Goal: Task Accomplishment & Management: Manage account settings

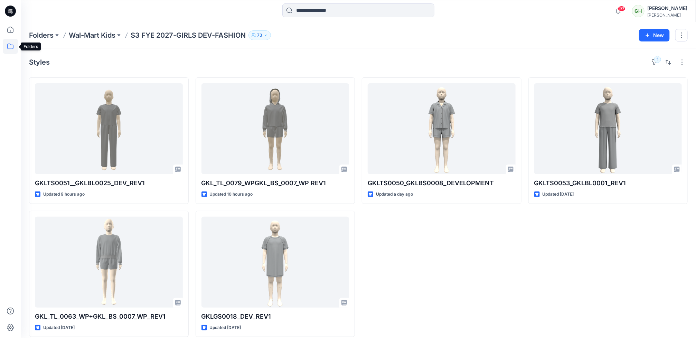
click at [9, 43] on icon at bounding box center [10, 46] width 15 height 15
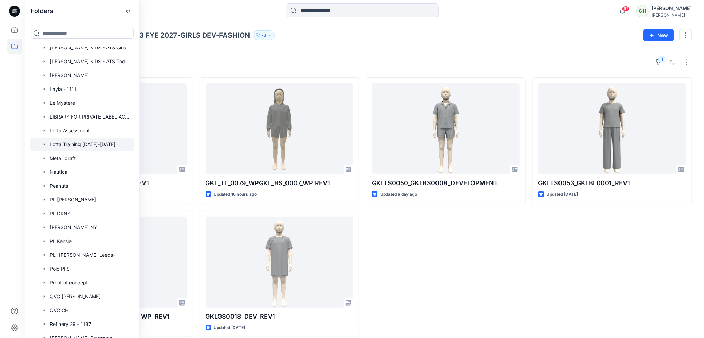
scroll to position [1473, 0]
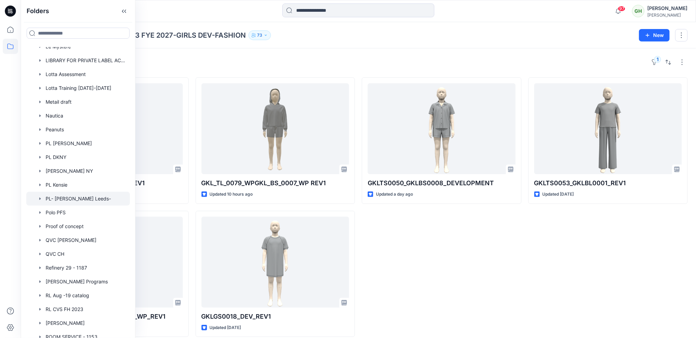
click at [71, 197] on div at bounding box center [78, 199] width 104 height 14
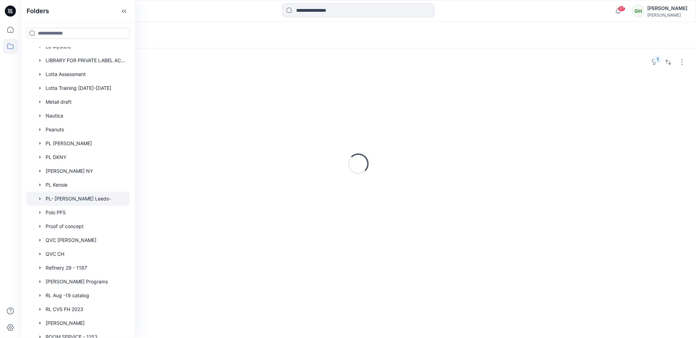
click at [71, 197] on div at bounding box center [78, 199] width 104 height 14
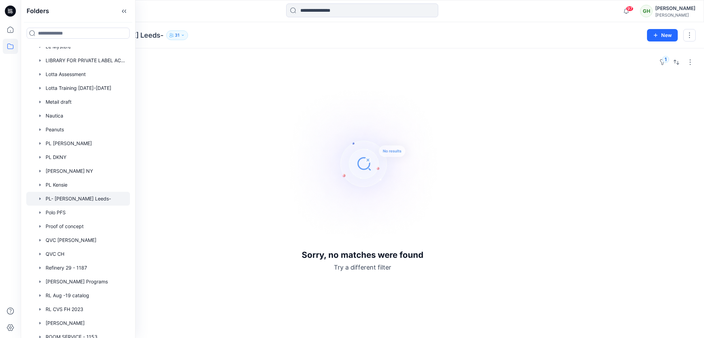
click at [339, 137] on img at bounding box center [362, 163] width 173 height 173
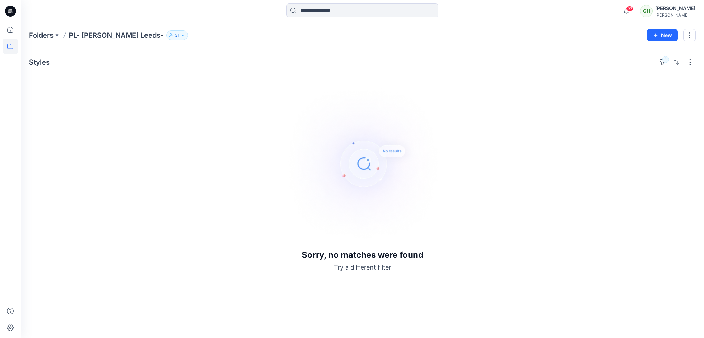
click at [181, 36] on icon "button" at bounding box center [183, 35] width 4 height 4
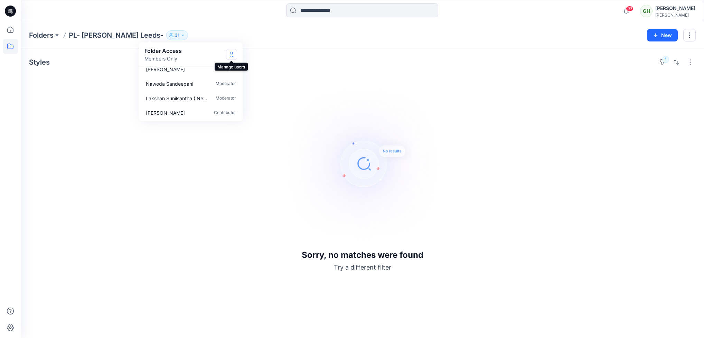
click at [231, 53] on icon "Manage Users" at bounding box center [232, 55] width 6 height 6
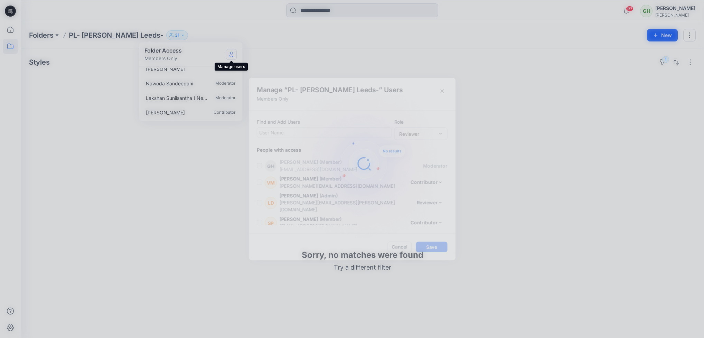
scroll to position [464, 0]
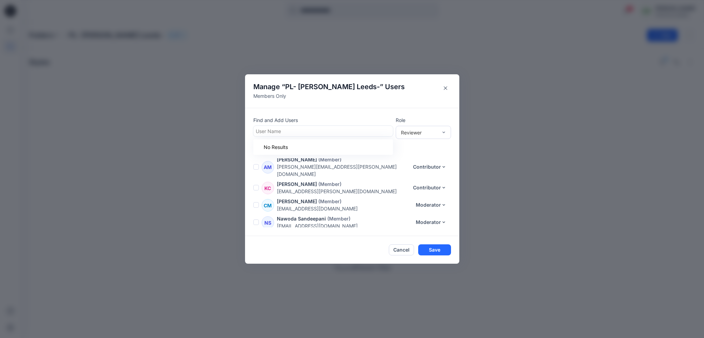
click at [297, 128] on div at bounding box center [323, 131] width 135 height 9
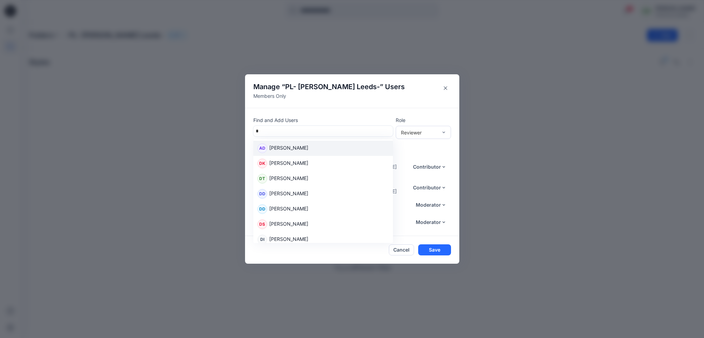
type input "**"
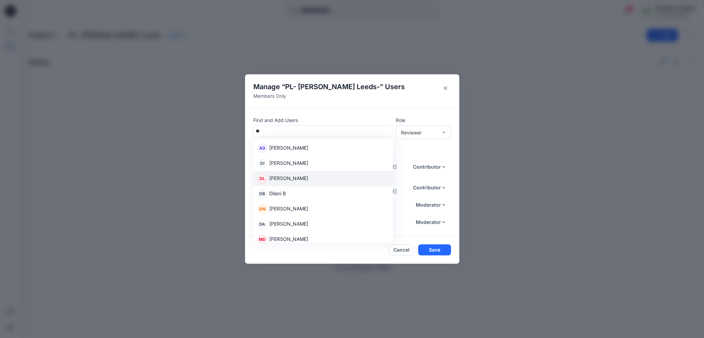
click at [305, 184] on div "DL [PERSON_NAME]" at bounding box center [323, 178] width 140 height 15
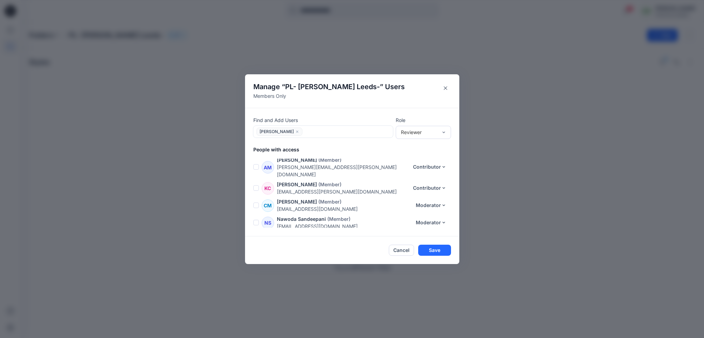
scroll to position [360, 0]
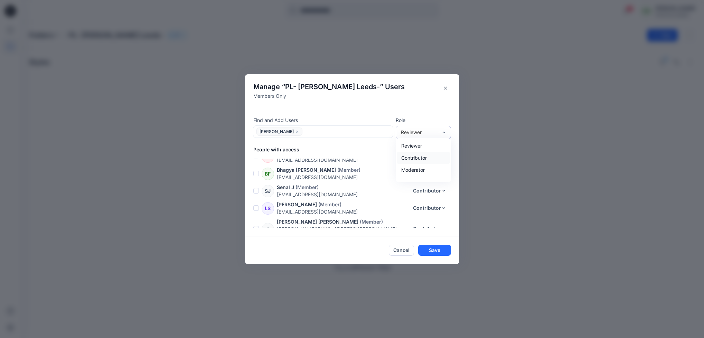
click at [427, 158] on div "Contributor" at bounding box center [423, 158] width 53 height 12
click at [437, 250] on button "Save" at bounding box center [434, 250] width 33 height 11
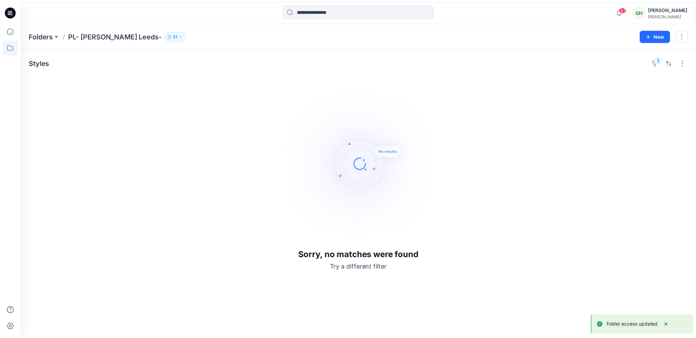
scroll to position [413, 0]
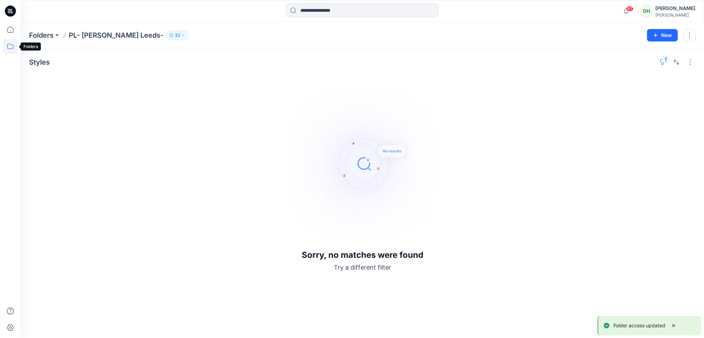
click at [12, 49] on icon at bounding box center [10, 46] width 15 height 15
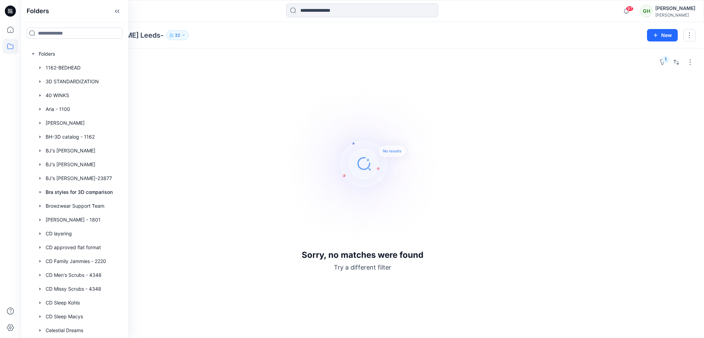
click at [11, 49] on icon at bounding box center [10, 47] width 6 height 6
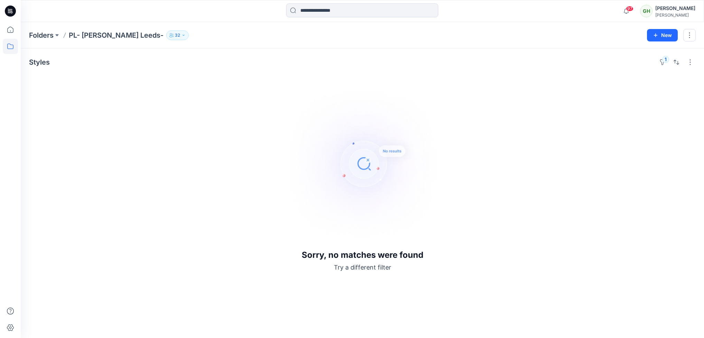
click at [11, 49] on icon at bounding box center [10, 47] width 6 height 6
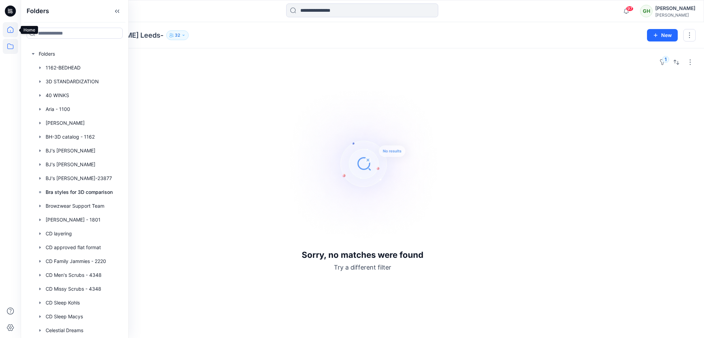
click at [12, 30] on icon at bounding box center [10, 29] width 15 height 15
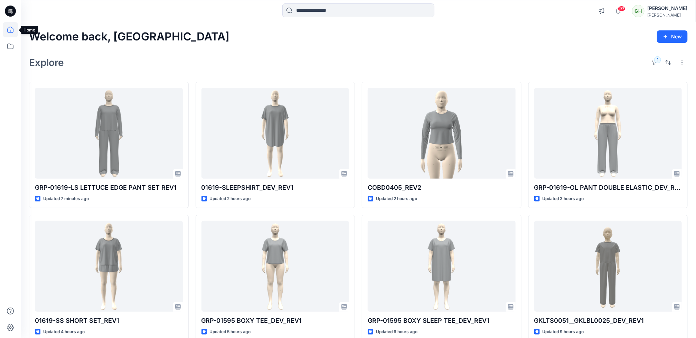
click at [9, 30] on icon at bounding box center [10, 29] width 15 height 15
click at [13, 43] on icon at bounding box center [10, 46] width 15 height 15
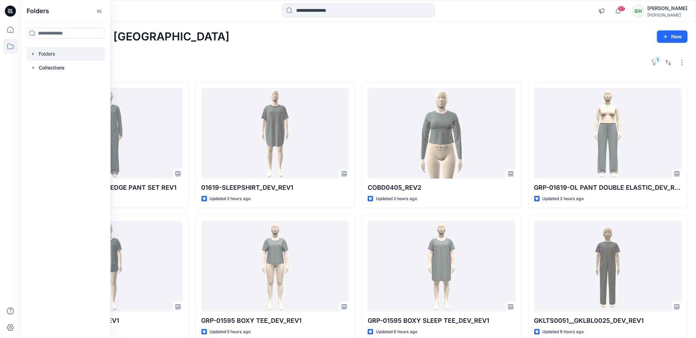
click at [43, 55] on div at bounding box center [65, 54] width 79 height 14
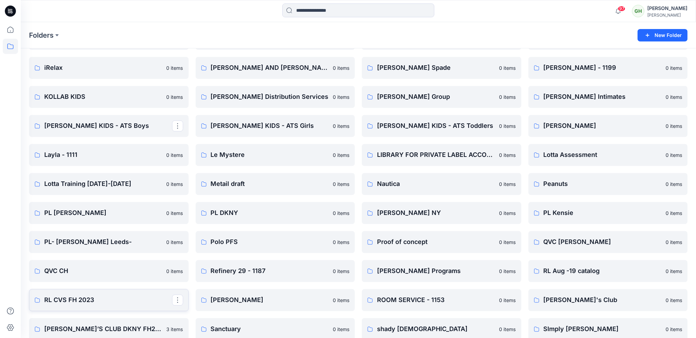
scroll to position [681, 0]
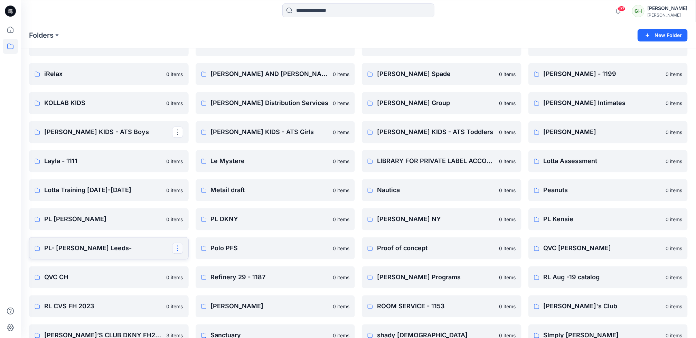
click at [182, 249] on button "button" at bounding box center [177, 248] width 11 height 11
click at [221, 286] on button "Manage Users" at bounding box center [210, 290] width 75 height 13
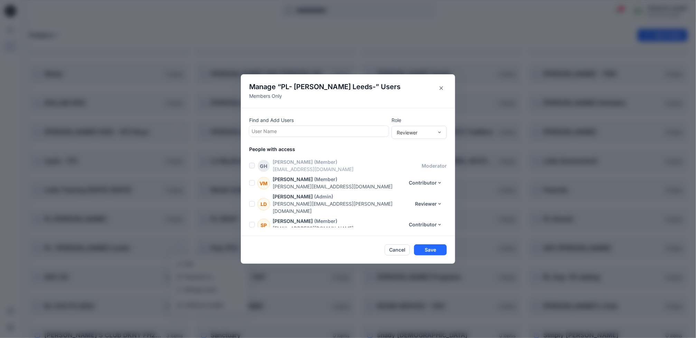
click at [451, 81] on header "Manage “ PL- [PERSON_NAME] Leeds- ” Users Members Only" at bounding box center [348, 91] width 214 height 34
click at [443, 87] on icon "Close" at bounding box center [441, 87] width 3 height 3
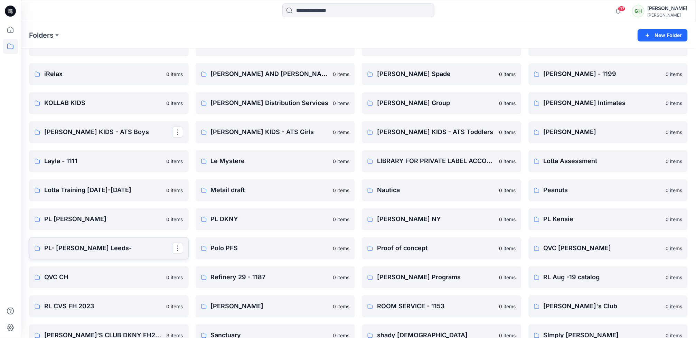
click at [112, 250] on p "PL- [PERSON_NAME] Leeds-" at bounding box center [108, 249] width 128 height 10
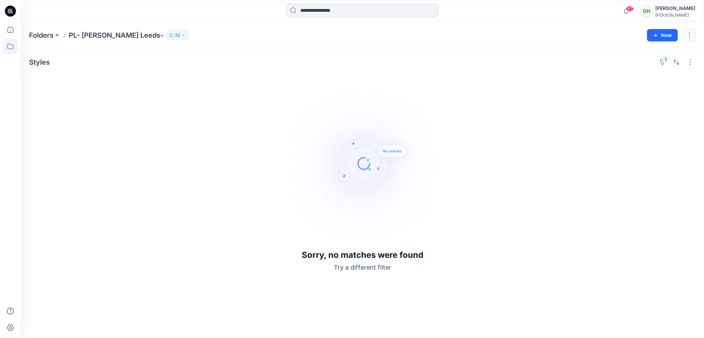
click at [112, 250] on div "Sorry, no matches were found Try a different filter" at bounding box center [362, 174] width 667 height 195
click at [94, 148] on div "Sorry, no matches were found Try a different filter" at bounding box center [362, 174] width 667 height 195
click at [40, 63] on h4 "Styles" at bounding box center [39, 62] width 21 height 8
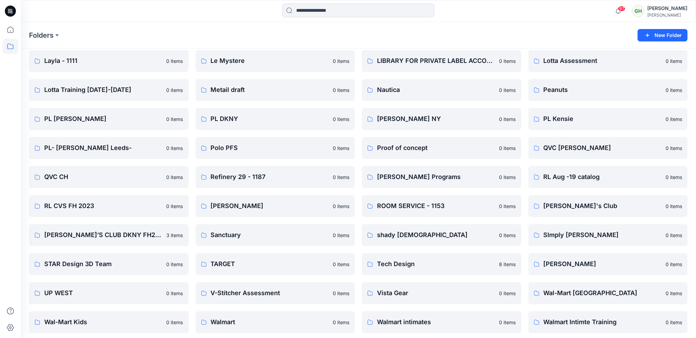
scroll to position [785, 0]
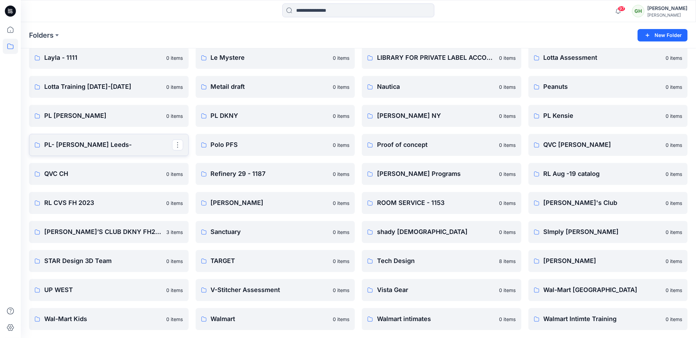
click at [103, 138] on link "PL- [PERSON_NAME] Leeds-" at bounding box center [109, 145] width 160 height 22
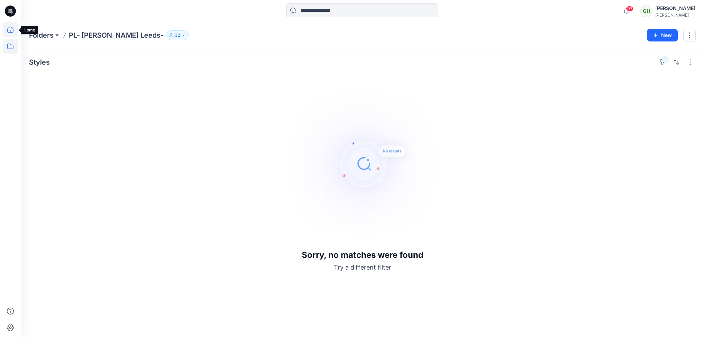
click at [9, 31] on icon at bounding box center [10, 29] width 15 height 15
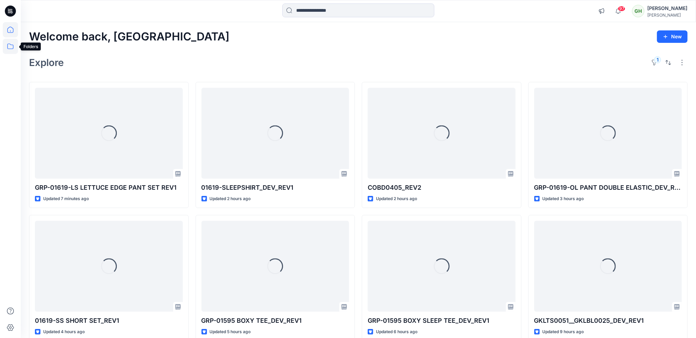
click at [12, 44] on icon at bounding box center [10, 46] width 15 height 15
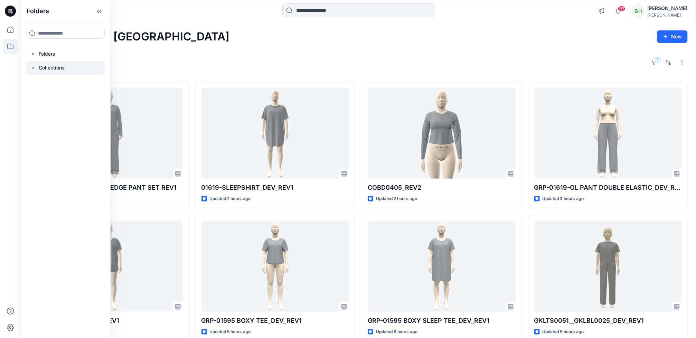
click at [64, 67] on p "Collections" at bounding box center [52, 68] width 26 height 8
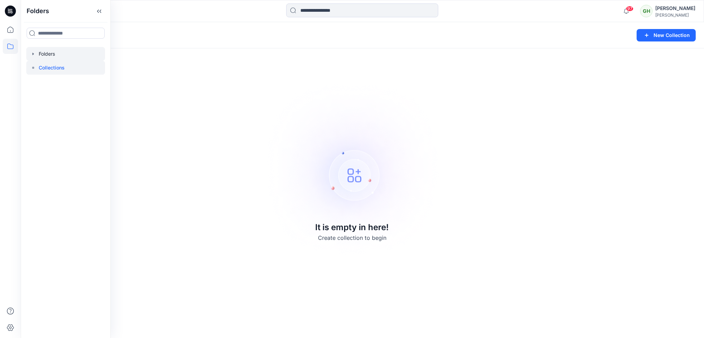
click at [59, 55] on div at bounding box center [65, 54] width 79 height 14
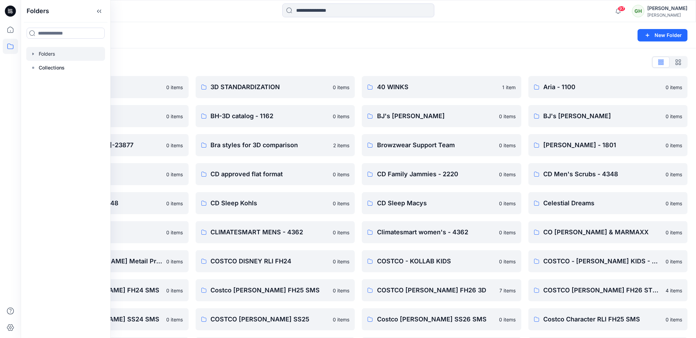
click at [228, 62] on div "Folders List" at bounding box center [358, 62] width 659 height 11
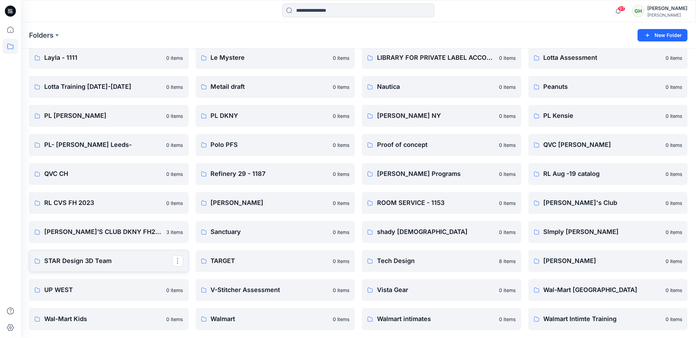
scroll to position [733, 0]
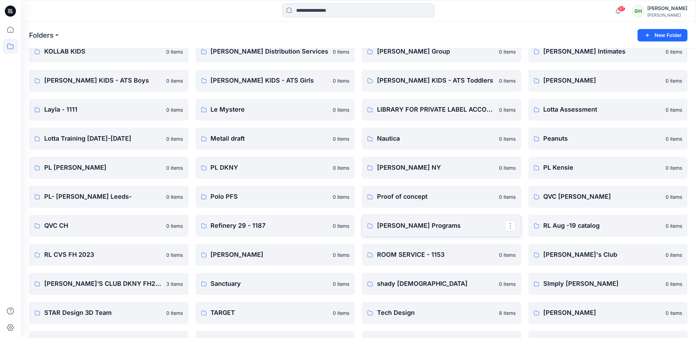
click at [399, 221] on p "[PERSON_NAME] Programs" at bounding box center [441, 226] width 128 height 10
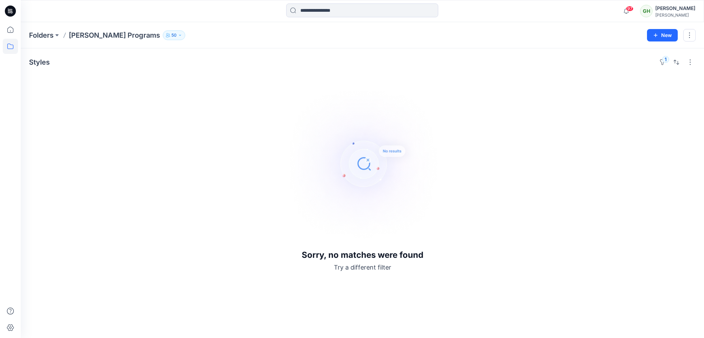
click at [6, 10] on icon at bounding box center [10, 11] width 11 height 11
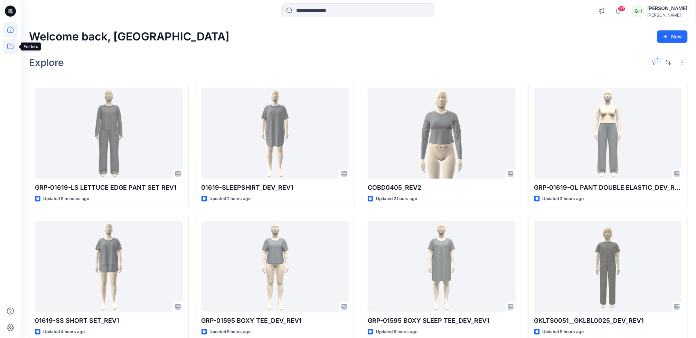
click at [15, 50] on icon at bounding box center [10, 46] width 15 height 15
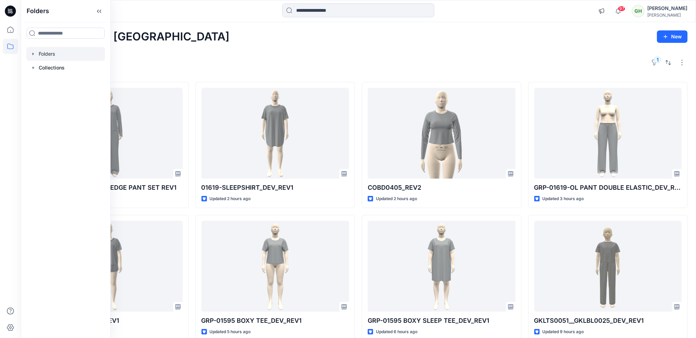
click at [40, 56] on div at bounding box center [65, 54] width 79 height 14
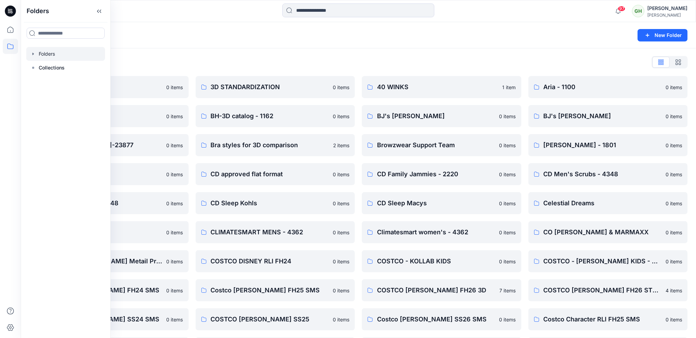
click at [210, 48] on div "Folders New Folder" at bounding box center [359, 35] width 676 height 26
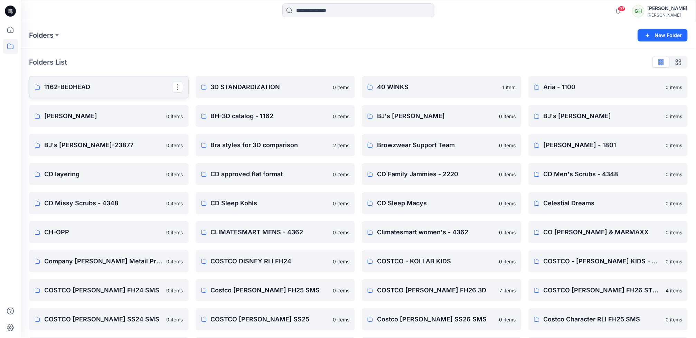
click at [123, 87] on p "1162-BEDHEAD" at bounding box center [108, 87] width 128 height 10
click at [677, 63] on icon "button" at bounding box center [679, 62] width 6 height 6
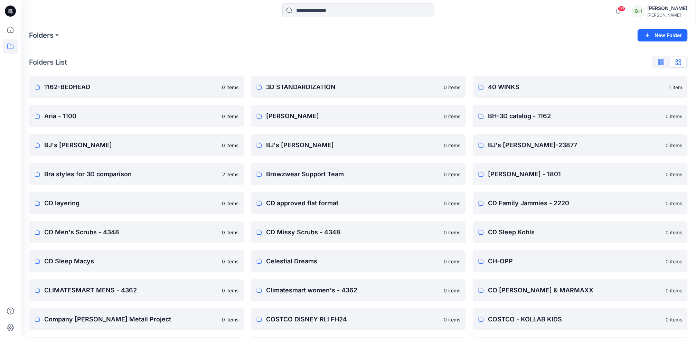
click at [660, 61] on icon "button" at bounding box center [660, 60] width 2 height 2
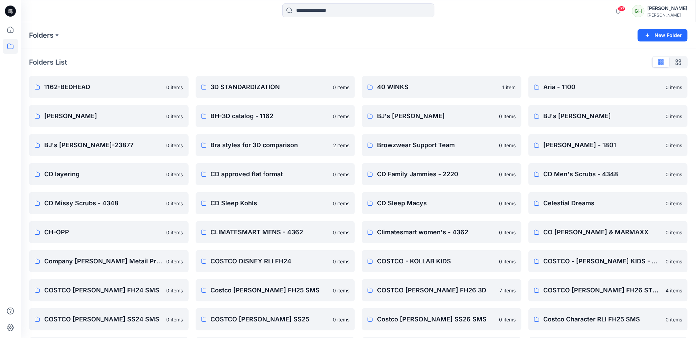
click at [673, 63] on button "button" at bounding box center [678, 62] width 17 height 11
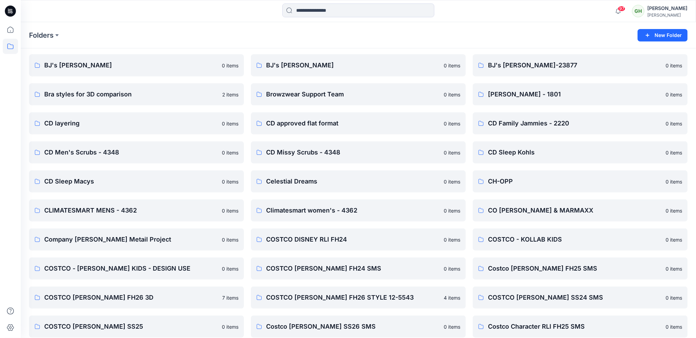
scroll to position [156, 0]
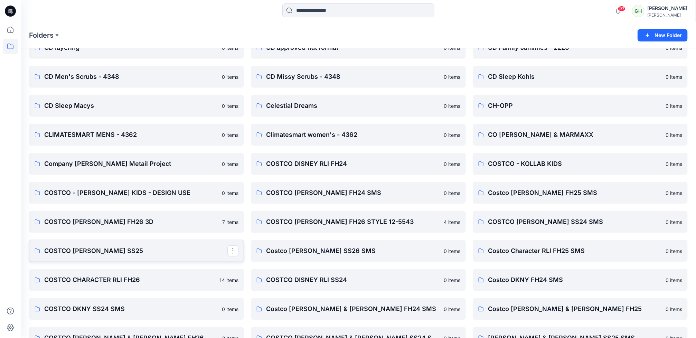
click at [139, 243] on link "COSTCO [PERSON_NAME] SS25" at bounding box center [136, 251] width 215 height 22
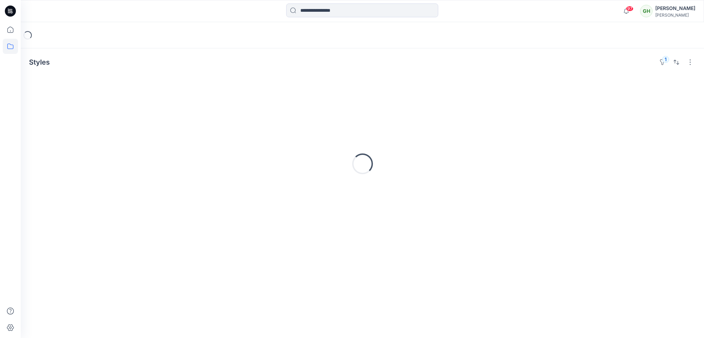
click at [139, 243] on div "Loading..." at bounding box center [362, 163] width 667 height 173
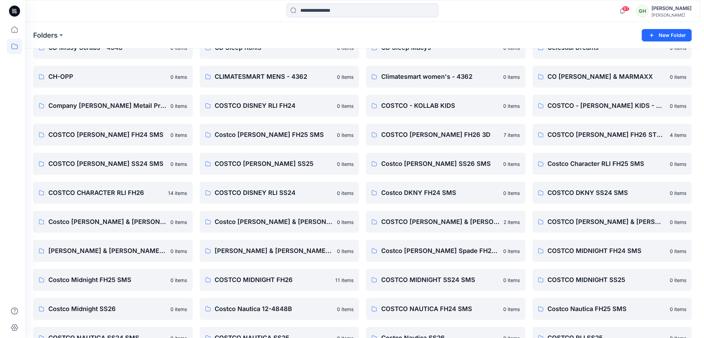
scroll to position [135, 0]
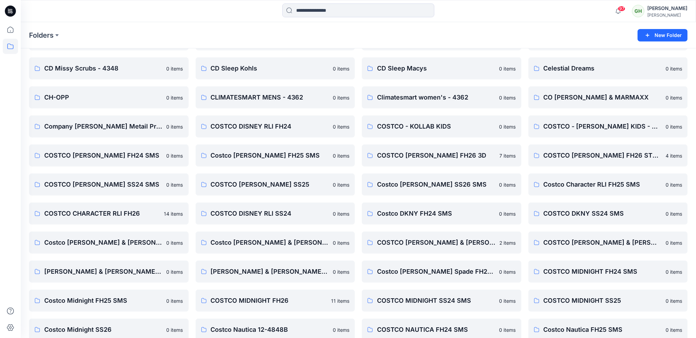
click at [650, 13] on div "[PERSON_NAME]" at bounding box center [668, 14] width 40 height 5
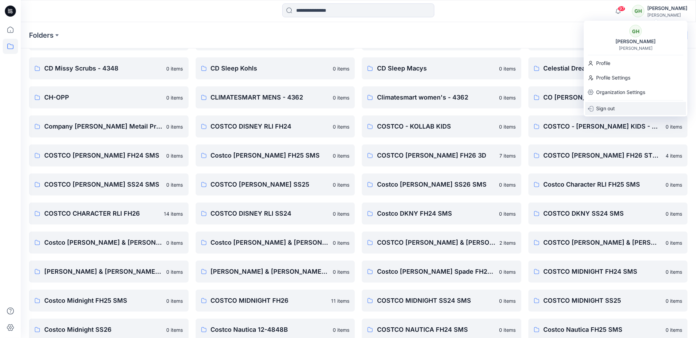
click at [618, 107] on div "Sign out" at bounding box center [636, 108] width 101 height 13
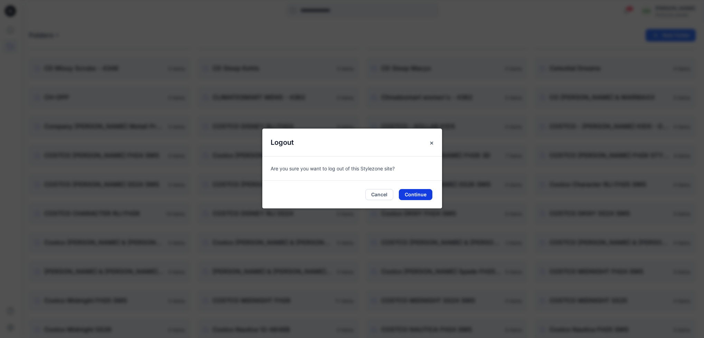
click at [416, 194] on button "Continue" at bounding box center [416, 194] width 34 height 11
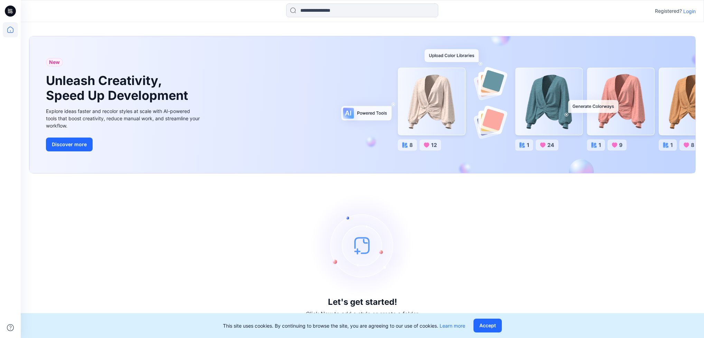
click at [689, 12] on p "Login" at bounding box center [690, 11] width 12 height 7
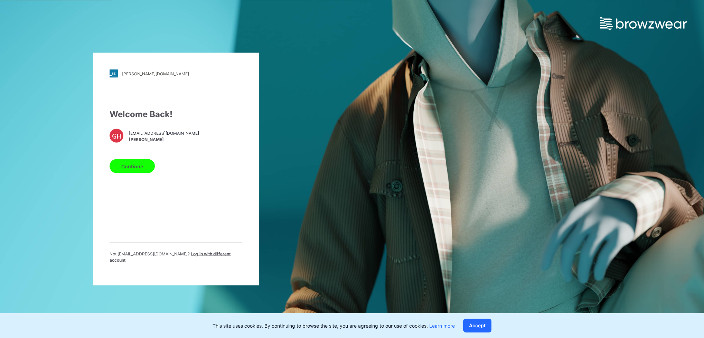
click at [134, 164] on button "Continue" at bounding box center [132, 166] width 45 height 14
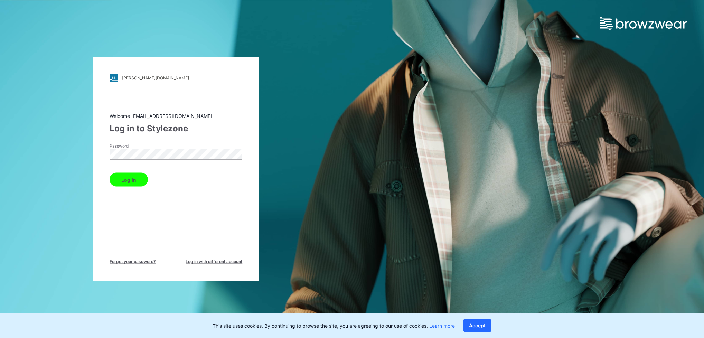
click at [85, 150] on div "komar.stylezone.com Loading... Welcome gayanh@star.lk Log in to Stylezone Passw…" at bounding box center [176, 169] width 352 height 338
click at [131, 182] on button "Log in" at bounding box center [129, 180] width 38 height 14
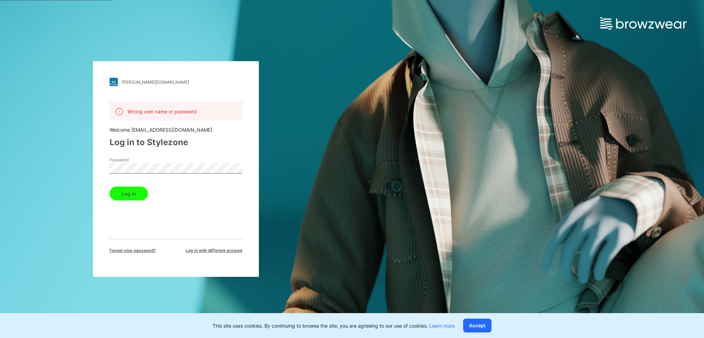
click at [131, 189] on button "Log in" at bounding box center [129, 194] width 38 height 14
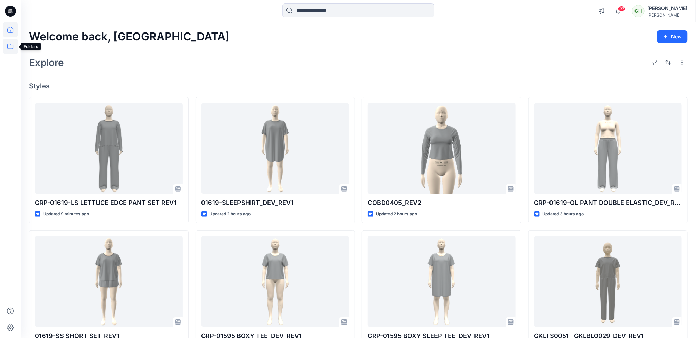
click at [3, 46] on icon at bounding box center [10, 46] width 15 height 15
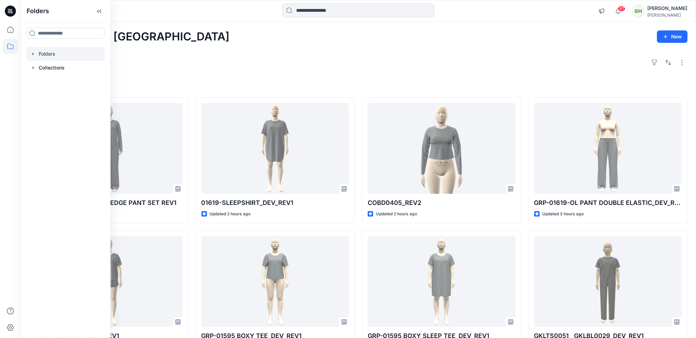
click at [51, 49] on div at bounding box center [65, 54] width 79 height 14
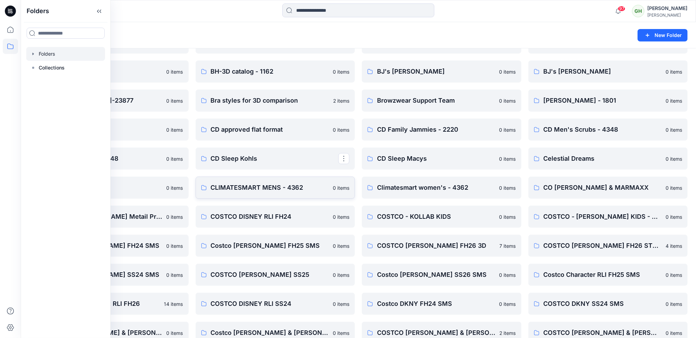
scroll to position [104, 0]
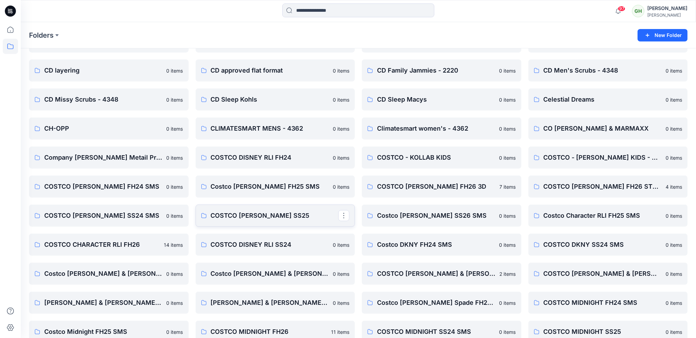
click at [253, 220] on p "COSTCO [PERSON_NAME] SS25" at bounding box center [275, 216] width 128 height 10
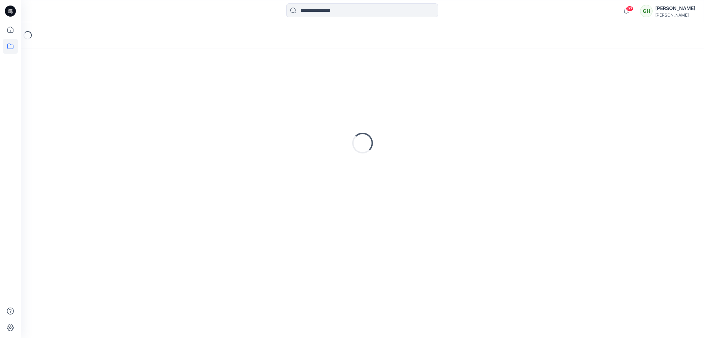
click at [253, 220] on div "Loading..." at bounding box center [362, 143] width 667 height 173
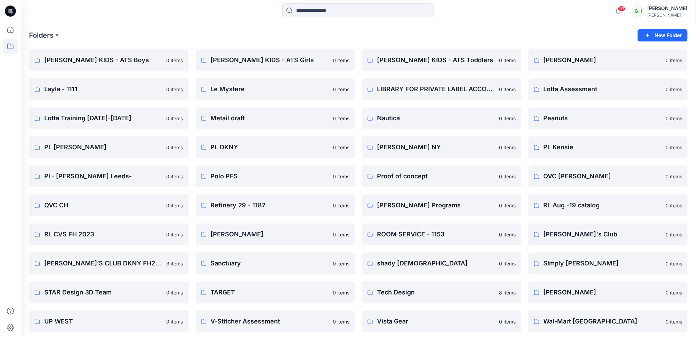
scroll to position [778, 0]
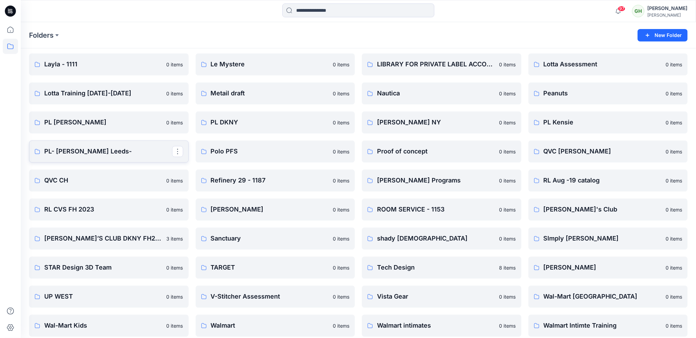
click at [116, 157] on link "PL- [PERSON_NAME] Leeds-" at bounding box center [109, 151] width 160 height 22
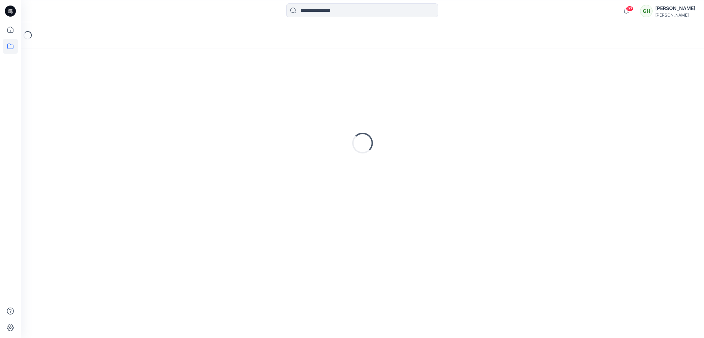
click at [116, 157] on div "Loading..." at bounding box center [362, 143] width 667 height 173
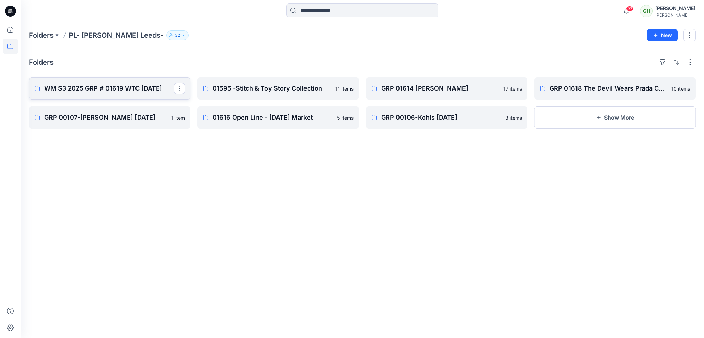
click at [124, 93] on p "WM S3 2025 GRP # 01619 WTC HALLOWEEN" at bounding box center [109, 89] width 130 height 10
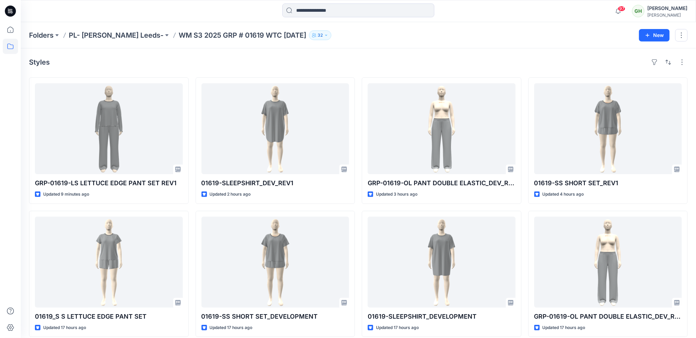
click at [324, 36] on icon "button" at bounding box center [326, 35] width 4 height 4
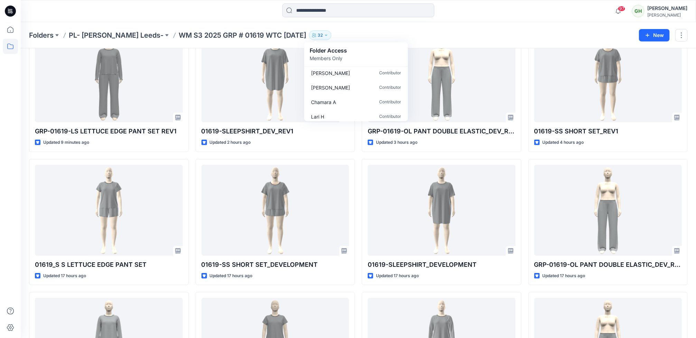
scroll to position [154, 0]
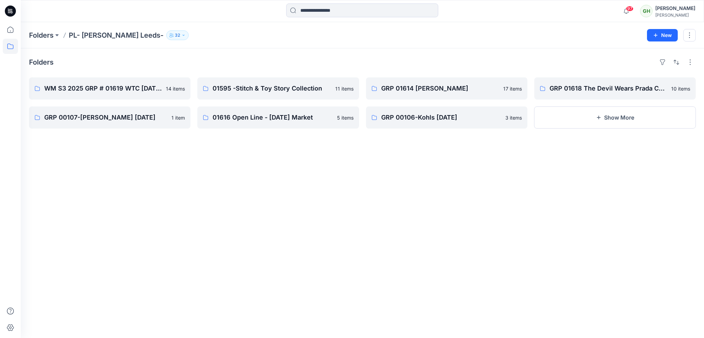
click at [102, 60] on div "Folders" at bounding box center [362, 62] width 667 height 11
click at [182, 36] on icon "button" at bounding box center [184, 35] width 4 height 4
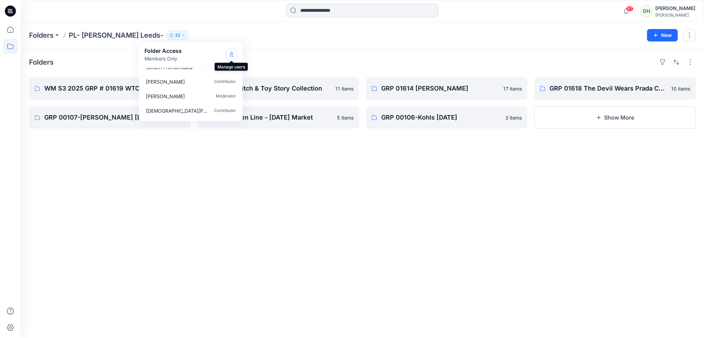
click at [232, 53] on icon "Manage Users" at bounding box center [232, 55] width 6 height 6
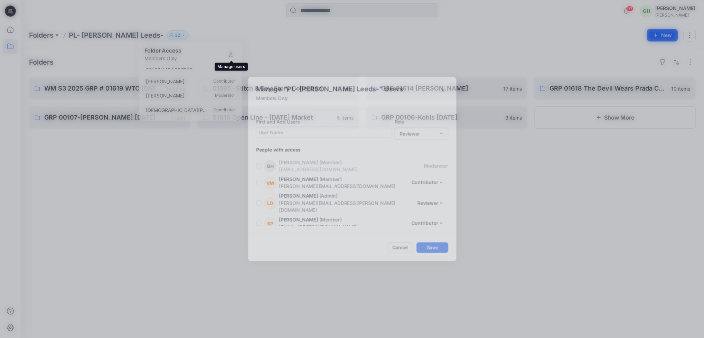
scroll to position [481, 0]
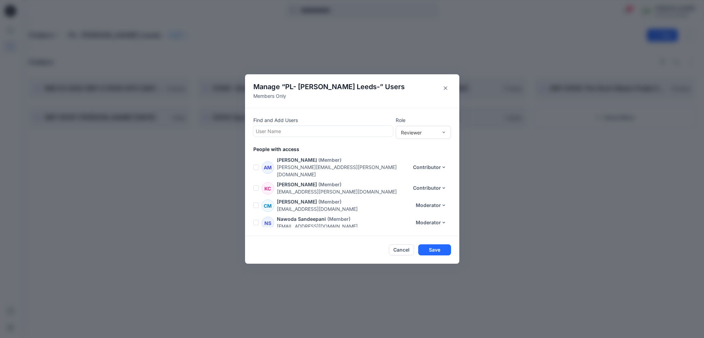
click at [292, 131] on div at bounding box center [323, 131] width 135 height 9
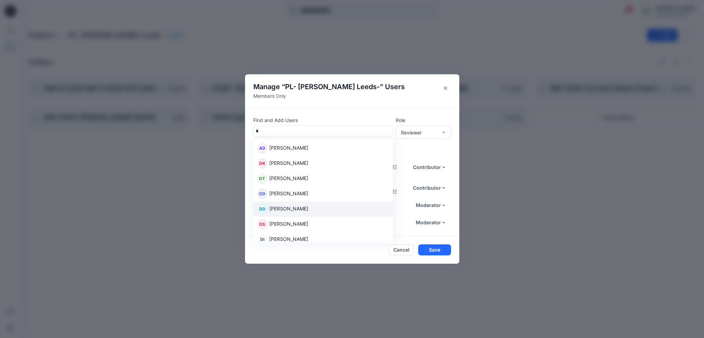
type input "*"
click at [541, 172] on div "Manage “ PL- Richards Leeds- ” Users Members Only Find and Add Users 29 results…" at bounding box center [352, 169] width 704 height 338
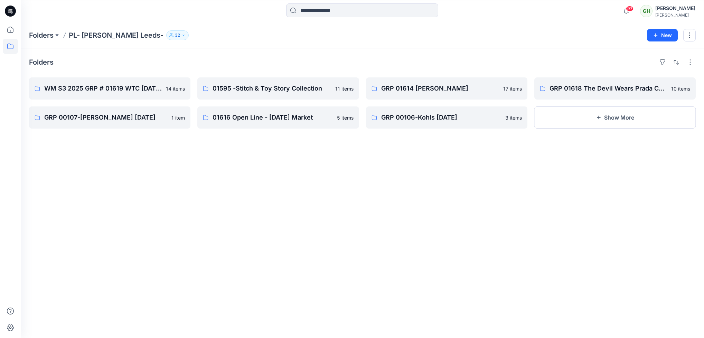
click at [166, 35] on button "32" at bounding box center [177, 35] width 22 height 10
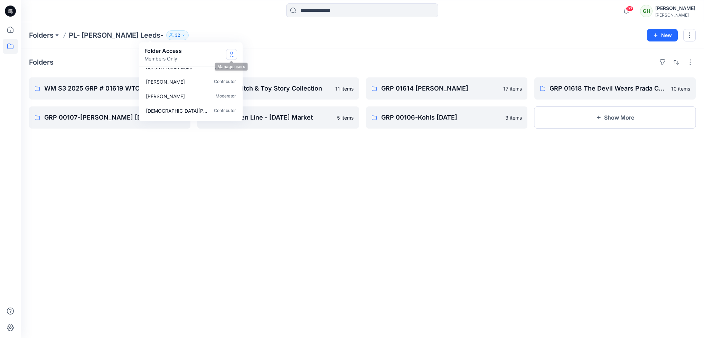
click at [230, 57] on button "Manage Users" at bounding box center [231, 54] width 11 height 11
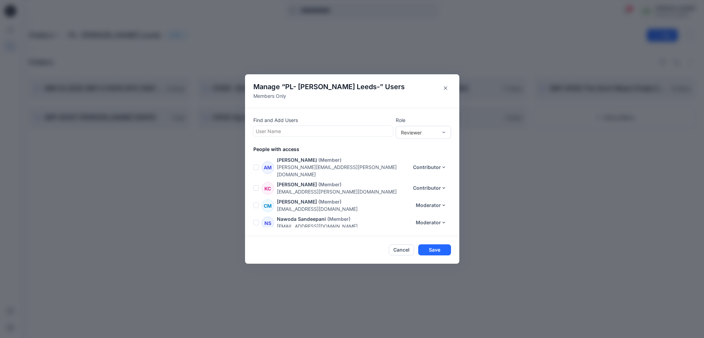
click at [446, 145] on div "Find and Add Users User Name Role Reviewer People with access GH Gayan Hettiara…" at bounding box center [352, 172] width 214 height 128
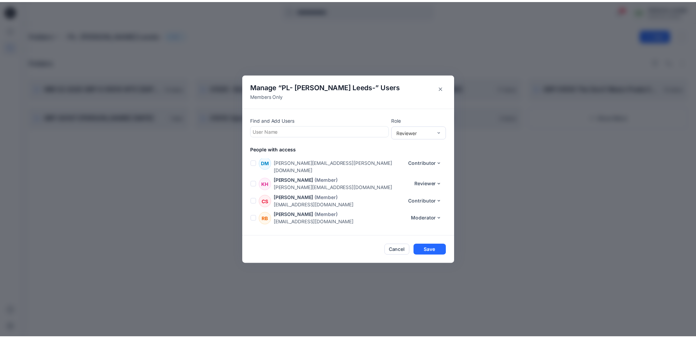
scroll to position [169, 0]
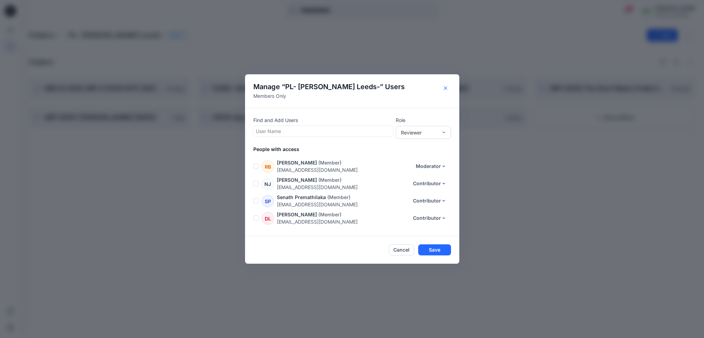
click at [444, 89] on icon "Close" at bounding box center [445, 87] width 3 height 3
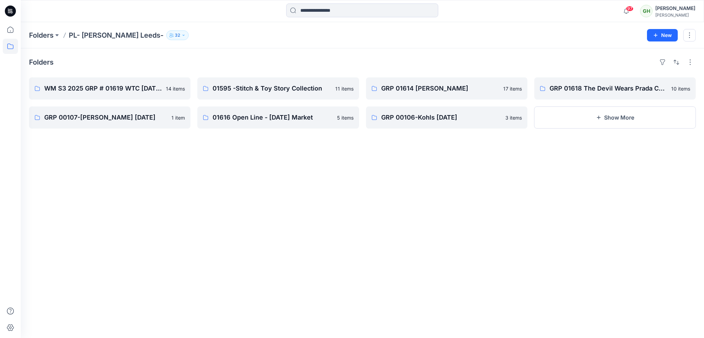
click at [11, 10] on icon at bounding box center [10, 11] width 11 height 11
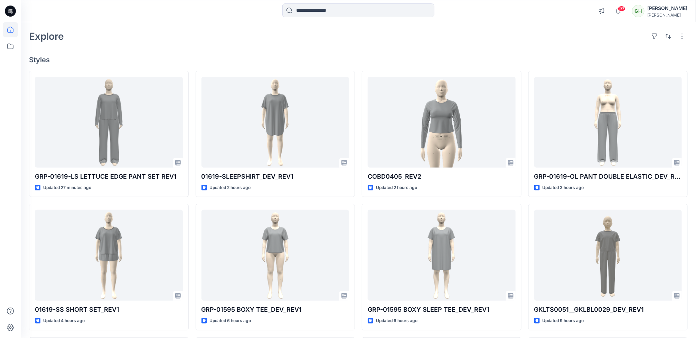
scroll to position [41, 0]
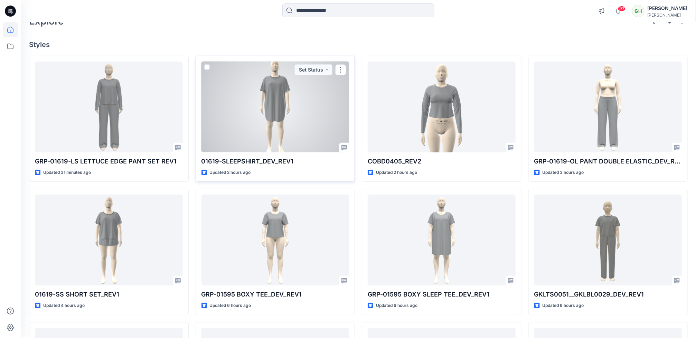
click at [260, 133] on div at bounding box center [276, 107] width 148 height 91
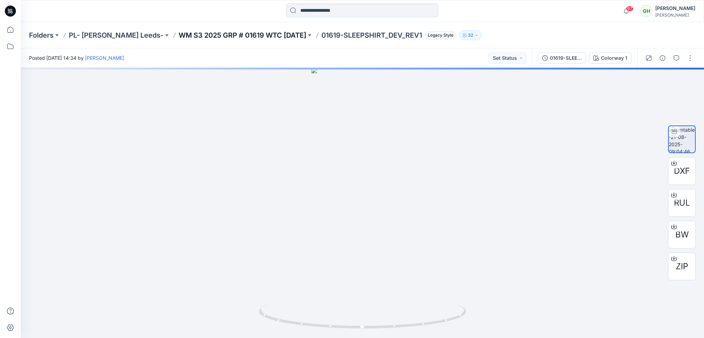
click at [241, 30] on p "WM S3 2025 GRP # 01619 WTC HALLOWEEN" at bounding box center [243, 35] width 128 height 10
